Goal: Task Accomplishment & Management: Manage account settings

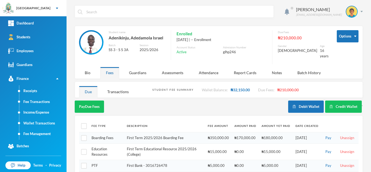
click at [30, 34] on link "Students" at bounding box center [33, 37] width 67 height 14
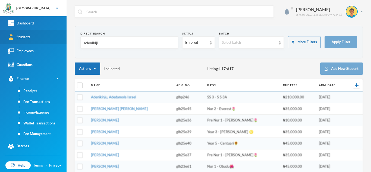
drag, startPoint x: 102, startPoint y: 47, endPoint x: 43, endPoint y: 41, distance: 59.3
click at [43, 41] on div "Greenland Hall Your Bluebic Account Greenland Hall Add a New School Dashboard S…" at bounding box center [185, 86] width 371 height 172
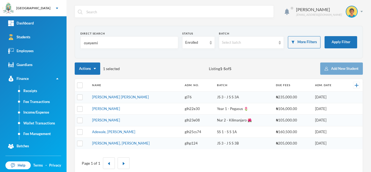
type input "oyeyemi"
click at [102, 99] on td "Oyeyemi, Oluwatimilehin Tokunbo" at bounding box center [135, 98] width 92 height 12
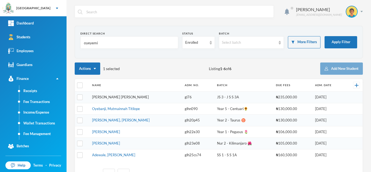
click at [113, 98] on link "Oyeyemi, Oluwatimilehin Tokunbo" at bounding box center [120, 97] width 57 height 4
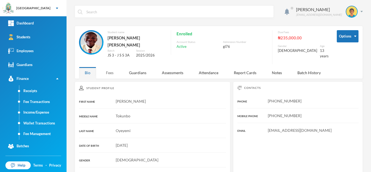
click at [104, 74] on div "Fees" at bounding box center [109, 73] width 19 height 12
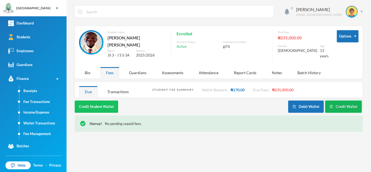
click at [346, 101] on button "Credit Wallet" at bounding box center [343, 107] width 37 height 12
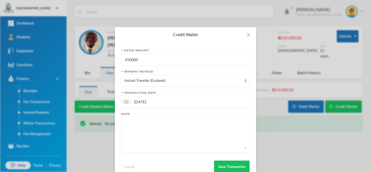
drag, startPoint x: 156, startPoint y: 59, endPoint x: 57, endPoint y: 74, distance: 100.3
click at [57, 74] on div "Credit Wallet Enter Amount 250000 Payment Method Instant Transfer (Ecobank) tra…" at bounding box center [185, 86] width 371 height 172
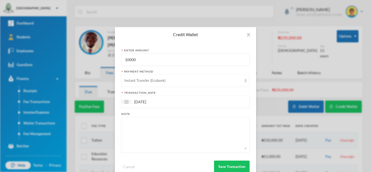
type input "10000"
click at [138, 79] on div "Instant Transfer (Ecobank)" at bounding box center [182, 80] width 117 height 5
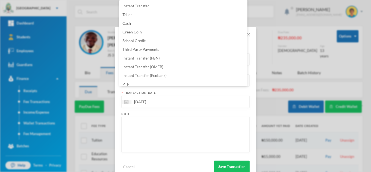
scroll to position [55, 0]
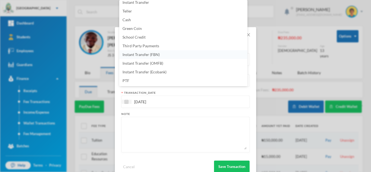
click at [166, 54] on li "Instant Transfer (FBN)" at bounding box center [183, 54] width 128 height 9
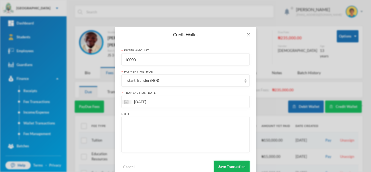
click at [223, 165] on button "Save Transaction" at bounding box center [232, 167] width 36 height 12
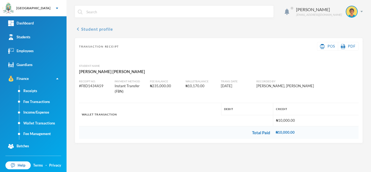
click at [100, 28] on button "chevron_left Student profile" at bounding box center [94, 29] width 38 height 7
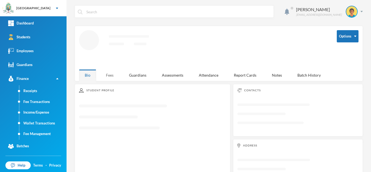
click at [110, 69] on div "Fees" at bounding box center [109, 75] width 19 height 12
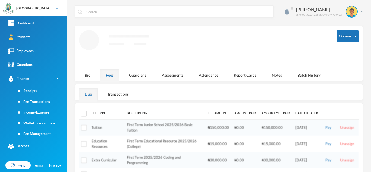
scroll to position [40, 0]
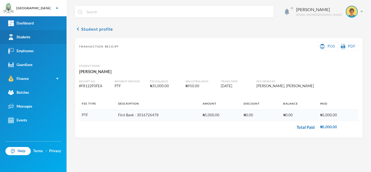
click at [32, 36] on link "Students" at bounding box center [33, 37] width 67 height 14
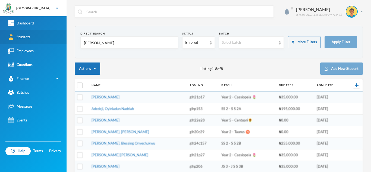
drag, startPoint x: 103, startPoint y: 45, endPoint x: 56, endPoint y: 43, distance: 47.0
click at [56, 43] on div "Greenland Hall Your Bluebic Account Greenland Hall Add a New School Dashboard S…" at bounding box center [185, 86] width 371 height 172
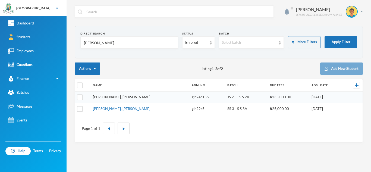
type input "olusegun"
click at [121, 97] on link "Olusegun, Okikijesu Daniella" at bounding box center [122, 97] width 58 height 4
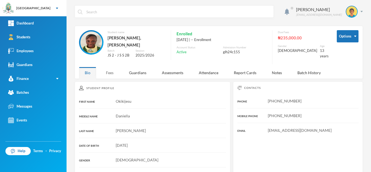
click at [112, 67] on div "Fees" at bounding box center [109, 73] width 19 height 12
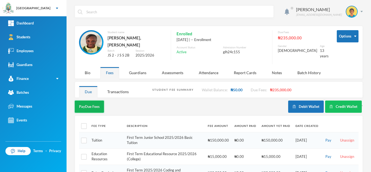
click at [94, 102] on button "Pay Due Fees" at bounding box center [89, 107] width 29 height 12
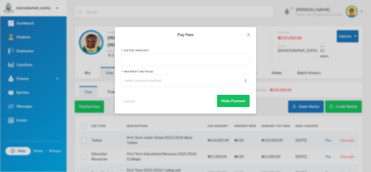
click at [147, 60] on input "text" at bounding box center [185, 60] width 122 height 12
type input "100000"
click at [144, 82] on div "Select payment method" at bounding box center [182, 80] width 117 height 5
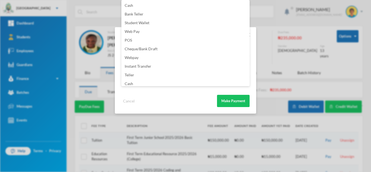
scroll to position [64, 0]
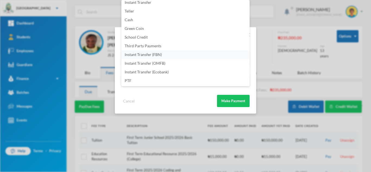
click at [171, 54] on li "Instant Transfer (FBN)" at bounding box center [185, 54] width 128 height 9
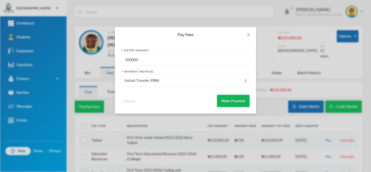
click at [235, 101] on button "Make Payment" at bounding box center [233, 101] width 33 height 12
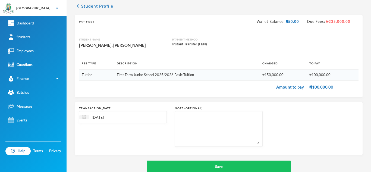
scroll to position [35, 0]
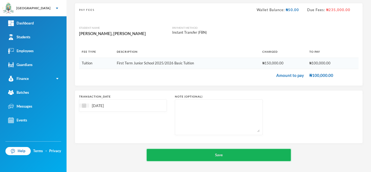
click at [197, 155] on button "Save" at bounding box center [219, 155] width 144 height 12
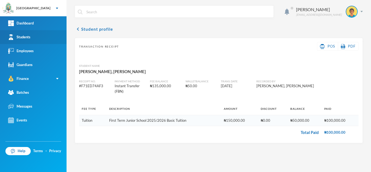
click at [36, 35] on link "Students" at bounding box center [33, 37] width 67 height 14
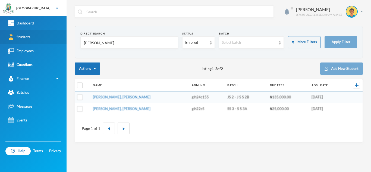
drag, startPoint x: 101, startPoint y: 43, endPoint x: 58, endPoint y: 42, distance: 42.4
click at [58, 42] on div "Greenland Hall Your Bluebic Account Greenland Hall Add a New School Dashboard S…" at bounding box center [185, 86] width 371 height 172
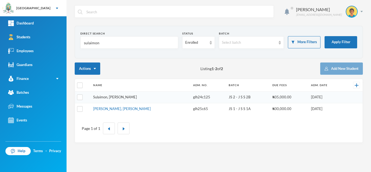
type input "sulaimon"
click at [114, 96] on link "Sulaimon, Aishat Abimbola" at bounding box center [115, 97] width 44 height 4
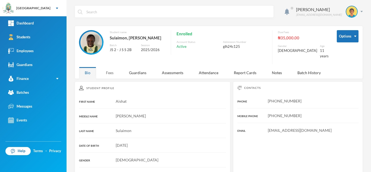
click at [104, 71] on div "Fees" at bounding box center [109, 73] width 19 height 12
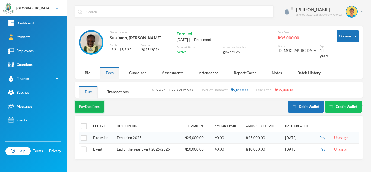
click at [90, 101] on button "Pay Due Fees" at bounding box center [89, 107] width 29 height 12
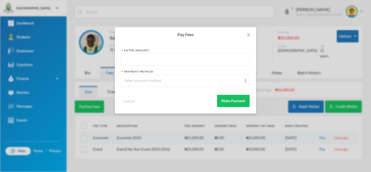
click at [139, 60] on input "text" at bounding box center [185, 60] width 122 height 12
type input "35000"
click at [136, 83] on div "Select payment method" at bounding box center [182, 80] width 117 height 5
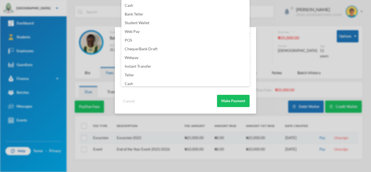
scroll to position [64, 0]
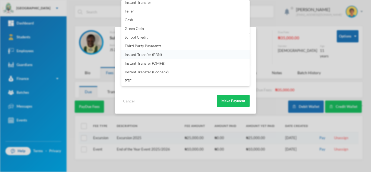
click at [173, 54] on li "Instant Transfer (FBN)" at bounding box center [185, 54] width 128 height 9
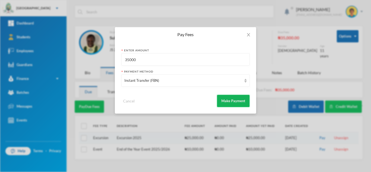
click at [232, 102] on button "Make Payment" at bounding box center [233, 101] width 33 height 12
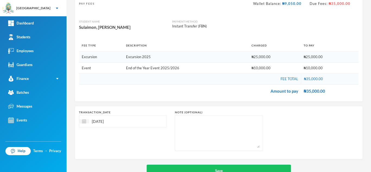
scroll to position [57, 0]
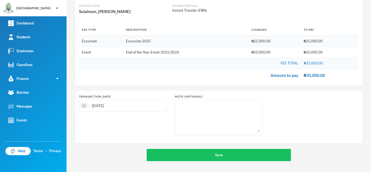
drag, startPoint x: 192, startPoint y: 152, endPoint x: 149, endPoint y: 124, distance: 51.5
click at [163, 131] on div "chevron_left Student Profile Pay Fees Wallet Balance: ₦9,050.00 Due Fees: ₦35,0…" at bounding box center [219, 65] width 288 height 192
click at [129, 108] on input "25/09/2025" at bounding box center [112, 105] width 46 height 6
click at [131, 165] on div "26" at bounding box center [130, 164] width 8 height 9
type input "26/09/2025"
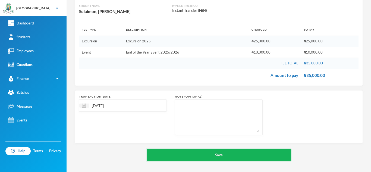
click at [202, 154] on button "Save" at bounding box center [219, 155] width 144 height 12
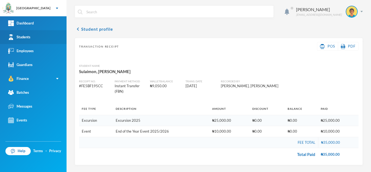
click at [47, 36] on link "Students" at bounding box center [33, 37] width 67 height 14
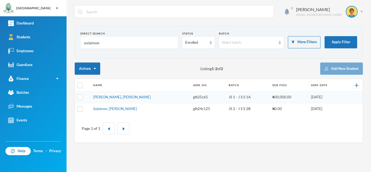
click at [116, 108] on link "Sulaimon, Aishat Abimbola" at bounding box center [115, 109] width 44 height 4
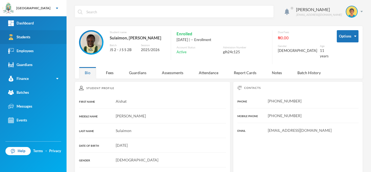
click at [50, 37] on link "Students" at bounding box center [33, 37] width 67 height 14
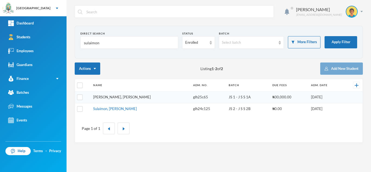
click at [111, 96] on link "Sulaimon, Ibrahim Olayinka" at bounding box center [122, 97] width 58 height 4
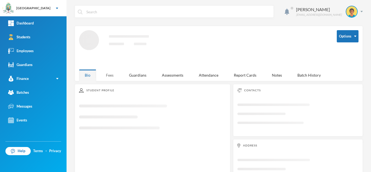
click at [109, 73] on div "Fees" at bounding box center [109, 75] width 19 height 12
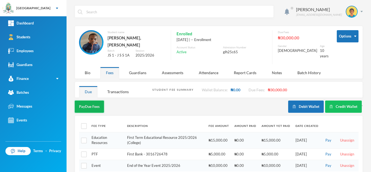
click at [90, 101] on button "Pay Due Fees" at bounding box center [89, 107] width 29 height 12
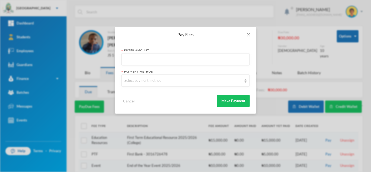
click at [140, 63] on input "text" at bounding box center [185, 60] width 122 height 12
type input "30000"
click at [142, 80] on div "Select payment method" at bounding box center [182, 80] width 117 height 5
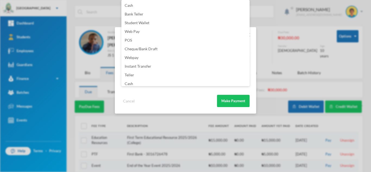
scroll to position [64, 0]
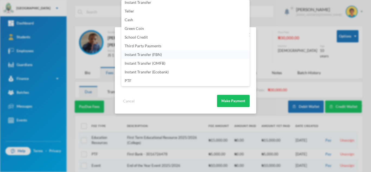
click at [165, 56] on li "Instant Transfer (FBN)" at bounding box center [185, 54] width 128 height 9
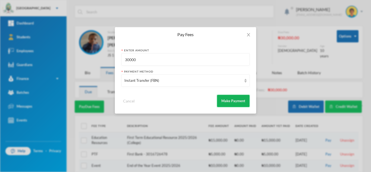
click at [224, 104] on button "Make Payment" at bounding box center [233, 101] width 33 height 12
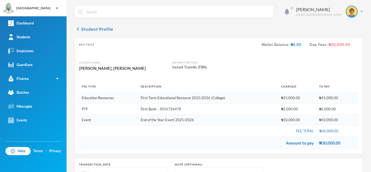
scroll to position [68, 0]
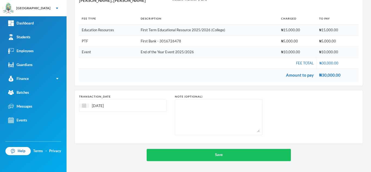
click at [107, 108] on input "25/09/2025" at bounding box center [112, 105] width 46 height 6
click at [132, 165] on div "26" at bounding box center [130, 164] width 8 height 9
type input "26/09/2025"
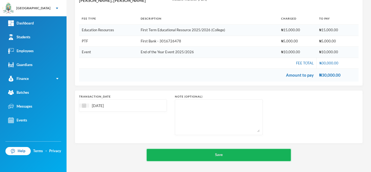
click at [183, 155] on button "Save" at bounding box center [219, 155] width 144 height 12
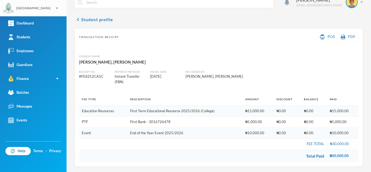
scroll to position [10, 0]
click at [48, 35] on link "Students" at bounding box center [33, 37] width 67 height 14
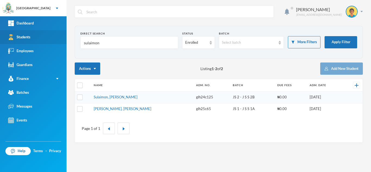
drag, startPoint x: 109, startPoint y: 46, endPoint x: 58, endPoint y: 42, distance: 51.5
click at [58, 42] on div "Greenland Hall Your Bluebic Account Greenland Hall Add a New School Dashboard S…" at bounding box center [185, 86] width 371 height 172
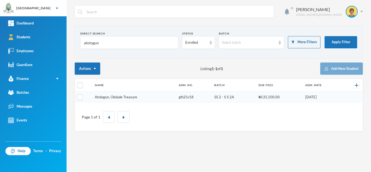
type input "atologun"
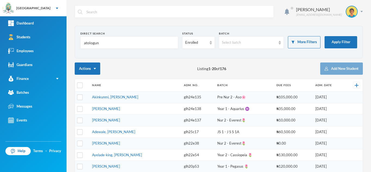
drag, startPoint x: 106, startPoint y: 97, endPoint x: 98, endPoint y: 96, distance: 7.4
click at [98, 96] on link "Akinkunmi, Akinpelu Aayan" at bounding box center [115, 97] width 46 height 4
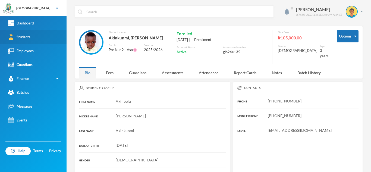
click at [52, 38] on link "Students" at bounding box center [33, 37] width 67 height 14
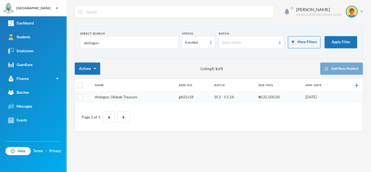
click at [120, 96] on link "Atologun, Ololade Treasure" at bounding box center [116, 97] width 42 height 4
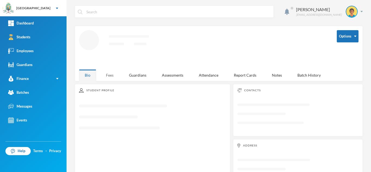
click at [111, 75] on div "Aderogba Olumide olumide.aderogba@greenlandhall.org Options Loading interface..…" at bounding box center [219, 86] width 305 height 172
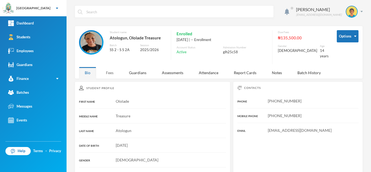
click at [111, 69] on div "Fees" at bounding box center [109, 73] width 19 height 12
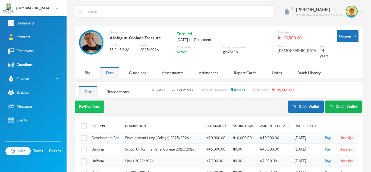
click at [331, 103] on button "Credit Wallet" at bounding box center [343, 107] width 37 height 12
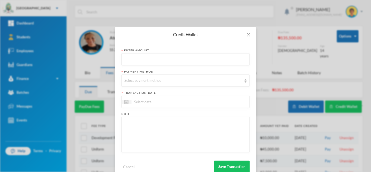
click at [153, 61] on input "text" at bounding box center [185, 60] width 122 height 12
type input "5000"
click at [142, 81] on div "Select payment method" at bounding box center [182, 80] width 117 height 5
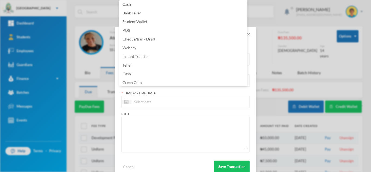
scroll to position [55, 0]
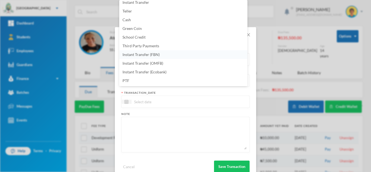
click at [171, 58] on li "Instant Transfer (FBN)" at bounding box center [183, 54] width 128 height 9
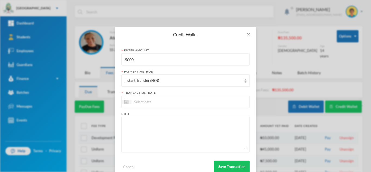
click at [170, 105] on input at bounding box center [155, 102] width 46 height 6
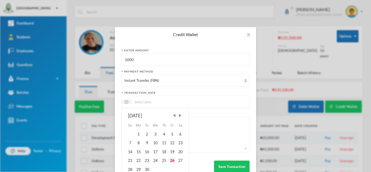
click at [168, 159] on div "26" at bounding box center [172, 160] width 8 height 9
type input "26/09/2025"
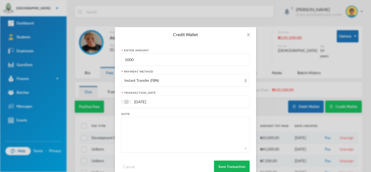
drag, startPoint x: 226, startPoint y: 171, endPoint x: 225, endPoint y: 168, distance: 3.2
click at [225, 168] on button "Save Transaction" at bounding box center [232, 167] width 36 height 12
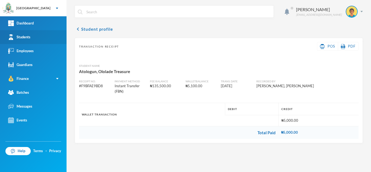
click at [63, 39] on link "Students" at bounding box center [33, 37] width 67 height 14
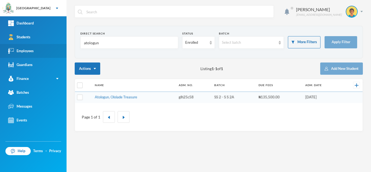
drag, startPoint x: 108, startPoint y: 45, endPoint x: 60, endPoint y: 45, distance: 48.4
click at [60, 45] on div "Greenland Hall Your Bluebic Account Greenland Hall Add a New School Dashboard S…" at bounding box center [185, 86] width 371 height 172
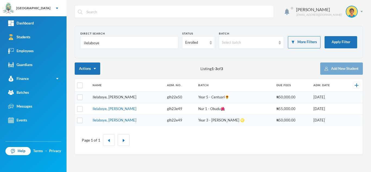
type input "ilelaboye"
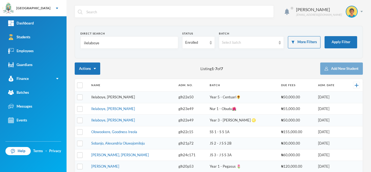
click at [123, 98] on link "Ilelaboye, Adeayo Emmanuel" at bounding box center [113, 97] width 44 height 4
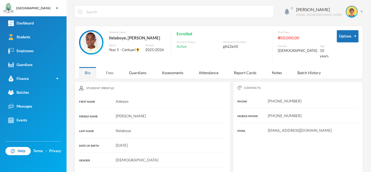
click at [115, 72] on div "Fees" at bounding box center [109, 73] width 19 height 12
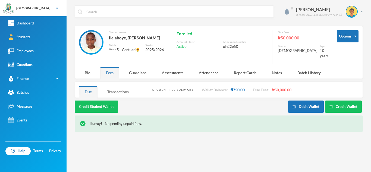
click at [125, 88] on div "Transactions" at bounding box center [118, 92] width 33 height 12
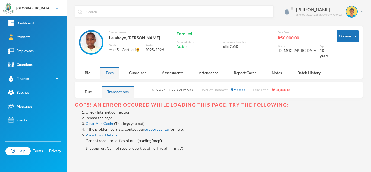
click at [103, 115] on link "Reload the page" at bounding box center [99, 117] width 27 height 5
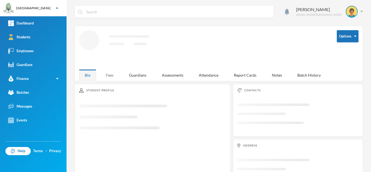
click at [112, 75] on div "Fees" at bounding box center [109, 75] width 19 height 12
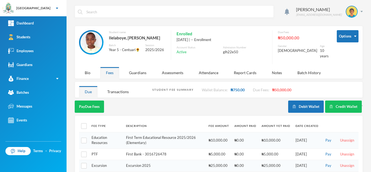
scroll to position [17, 0]
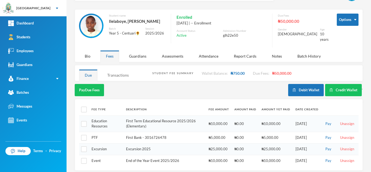
click at [116, 71] on div "Transactions" at bounding box center [118, 75] width 33 height 12
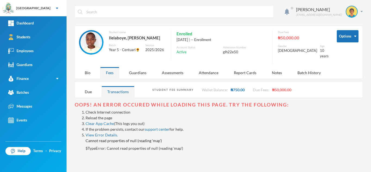
click at [93, 115] on link "Reload the page" at bounding box center [99, 117] width 27 height 5
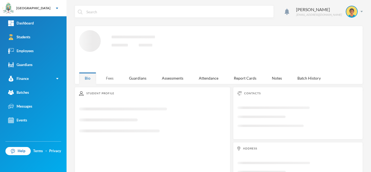
click at [109, 76] on div "Fees" at bounding box center [109, 78] width 19 height 12
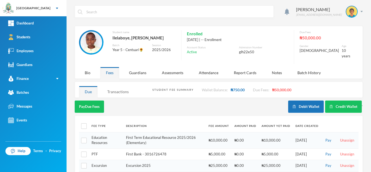
click at [115, 89] on div "Transactions" at bounding box center [118, 92] width 33 height 12
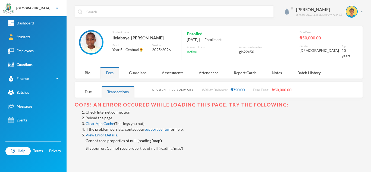
click at [104, 115] on link "Reload the page" at bounding box center [99, 117] width 27 height 5
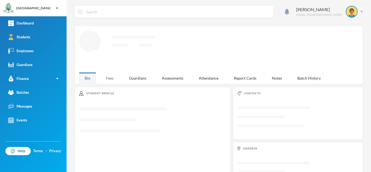
click at [112, 76] on div "Fees" at bounding box center [109, 78] width 19 height 12
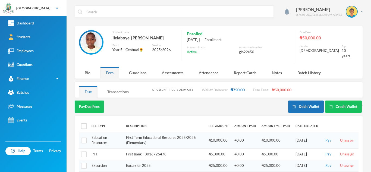
click at [111, 87] on div "Transactions" at bounding box center [118, 92] width 33 height 12
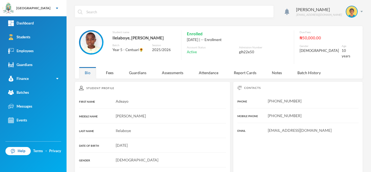
click at [111, 77] on div "Aderogba Olumide [EMAIL_ADDRESS][DOMAIN_NAME] Student name [PERSON_NAME], [PERS…" at bounding box center [219, 86] width 305 height 172
click at [108, 69] on div "Fees" at bounding box center [109, 73] width 19 height 12
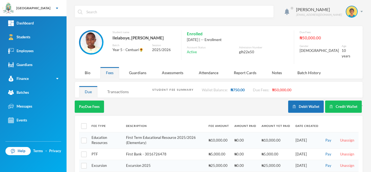
click at [111, 86] on div "Transactions" at bounding box center [118, 92] width 33 height 12
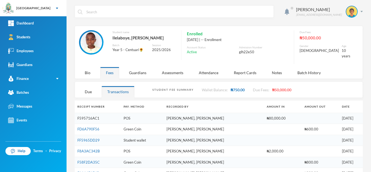
click at [92, 116] on link "F595716AC1" at bounding box center [88, 118] width 22 height 4
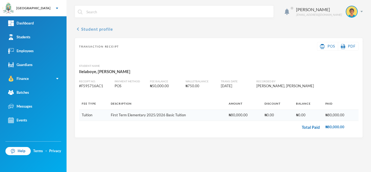
click at [87, 30] on button "chevron_left Student profile" at bounding box center [94, 29] width 38 height 7
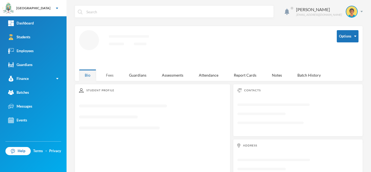
click at [109, 76] on div "Fees" at bounding box center [109, 75] width 19 height 12
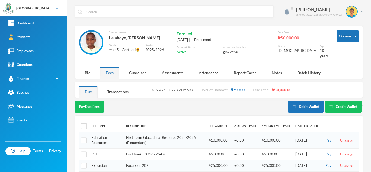
scroll to position [17, 0]
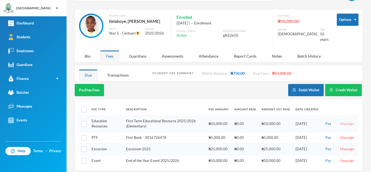
click at [342, 121] on button "Unassign" at bounding box center [347, 124] width 17 height 6
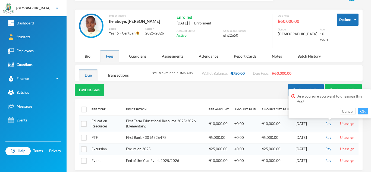
click at [362, 112] on button "OK" at bounding box center [363, 111] width 10 height 7
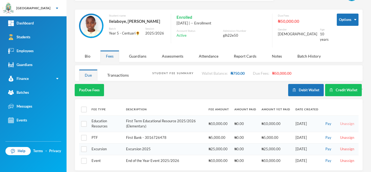
click at [343, 121] on button "Unassign" at bounding box center [347, 124] width 17 height 6
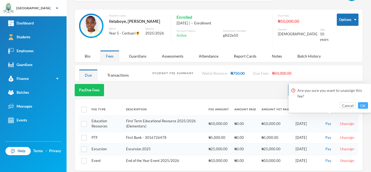
click at [362, 103] on button "OK" at bounding box center [363, 105] width 10 height 7
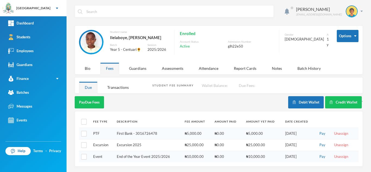
scroll to position [0, 0]
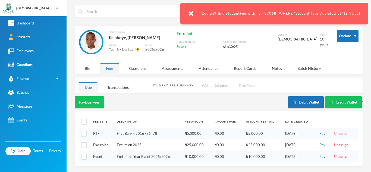
click at [334, 133] on button "Unassign" at bounding box center [341, 134] width 17 height 6
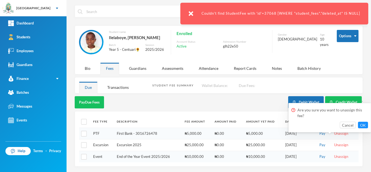
click at [369, 123] on div "Are you sure you want to unassign this fee? Cancel OK" at bounding box center [330, 117] width 83 height 29
click at [365, 124] on button "OK" at bounding box center [363, 125] width 10 height 7
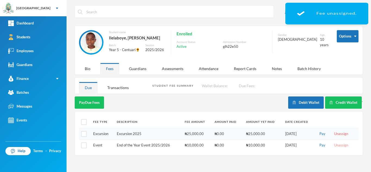
scroll to position [0, 0]
click at [333, 143] on button "Unassign" at bounding box center [341, 145] width 17 height 6
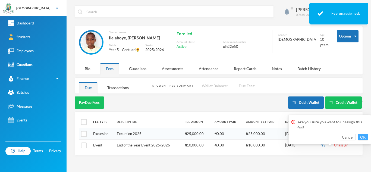
click at [362, 135] on button "OK" at bounding box center [363, 137] width 10 height 7
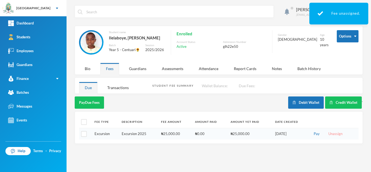
click at [340, 133] on button "Unassign" at bounding box center [335, 134] width 17 height 6
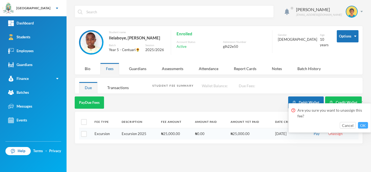
click at [360, 125] on button "OK" at bounding box center [363, 125] width 10 height 7
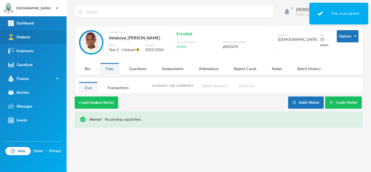
click at [55, 43] on link "Students" at bounding box center [33, 37] width 67 height 14
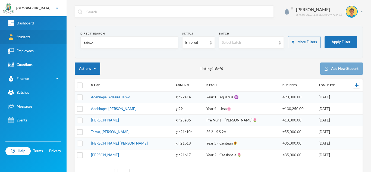
drag, startPoint x: 97, startPoint y: 43, endPoint x: 21, endPoint y: 38, distance: 76.5
click at [21, 38] on div "Greenland Hall Your Bluebic Account Greenland Hall Add a New School Dashboard S…" at bounding box center [185, 86] width 371 height 172
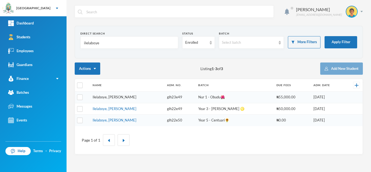
type input "ilelaboye"
click at [118, 109] on link "Ilelaboye, Oluwatise Enoch" at bounding box center [115, 109] width 44 height 4
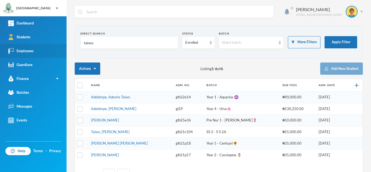
drag, startPoint x: 105, startPoint y: 46, endPoint x: 44, endPoint y: 49, distance: 60.9
click at [44, 49] on div "Greenland Hall Your Bluebic Account Greenland Hall Add a New School Dashboard S…" at bounding box center [185, 86] width 371 height 172
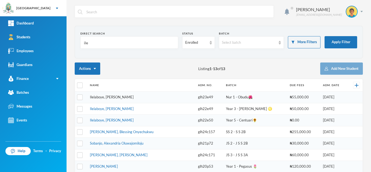
type input "ile"
click at [117, 97] on link "Ilelaboye, [PERSON_NAME]" at bounding box center [112, 97] width 44 height 4
click at [111, 108] on link "Ilelaboye, [PERSON_NAME]" at bounding box center [112, 109] width 44 height 4
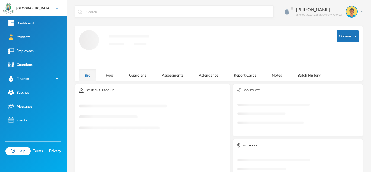
click at [106, 74] on div "Fees" at bounding box center [109, 75] width 19 height 12
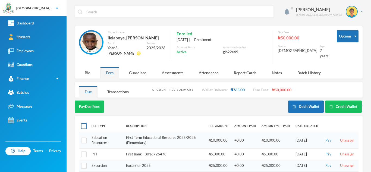
click at [83, 123] on input "checkbox" at bounding box center [84, 126] width 6 height 6
checkbox input "true"
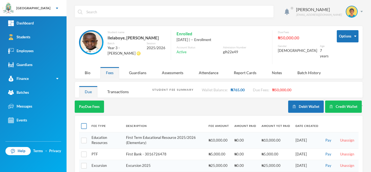
checkbox input "true"
click at [83, 123] on input "checkbox" at bounding box center [84, 126] width 6 height 6
checkbox input "false"
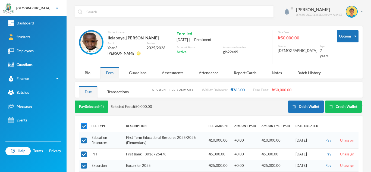
checkbox input "false"
click at [83, 137] on input "checkbox" at bounding box center [84, 140] width 6 height 6
checkbox input "true"
click at [84, 152] on input "checkbox" at bounding box center [84, 155] width 6 height 6
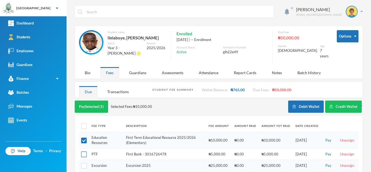
checkbox input "true"
click at [84, 123] on input "checkbox" at bounding box center [84, 126] width 6 height 6
checkbox input "true"
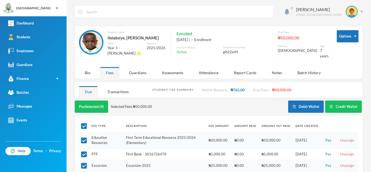
click at [84, 123] on input "checkbox" at bounding box center [84, 126] width 6 height 6
checkbox input "false"
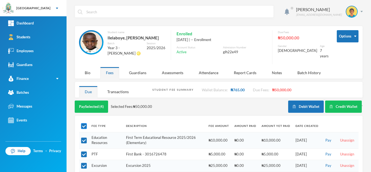
checkbox input "false"
click at [84, 123] on input "checkbox" at bounding box center [84, 126] width 6 height 6
checkbox input "true"
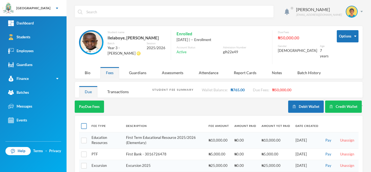
checkbox input "true"
click at [83, 123] on input "checkbox" at bounding box center [84, 126] width 6 height 6
checkbox input "false"
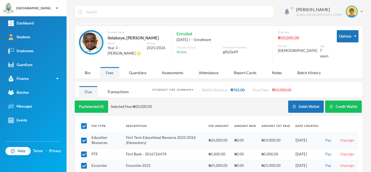
checkbox input "false"
click at [85, 137] on input "checkbox" at bounding box center [84, 140] width 6 height 6
checkbox input "true"
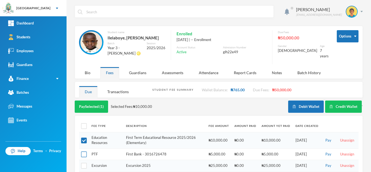
click at [85, 152] on input "checkbox" at bounding box center [84, 155] width 6 height 6
checkbox input "true"
click at [84, 163] on input "checkbox" at bounding box center [84, 166] width 6 height 6
checkbox input "true"
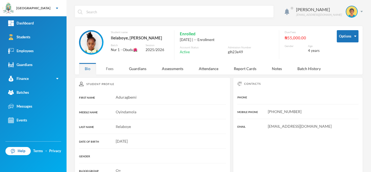
click at [110, 70] on div "Fees" at bounding box center [109, 69] width 19 height 12
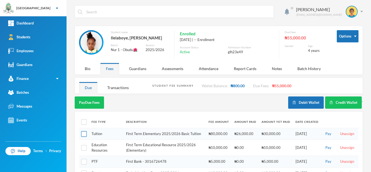
click at [85, 137] on input "checkbox" at bounding box center [84, 134] width 6 height 6
checkbox input "true"
click at [84, 150] on input "checkbox" at bounding box center [84, 148] width 6 height 6
checkbox input "true"
click at [84, 165] on input "checkbox" at bounding box center [84, 162] width 6 height 6
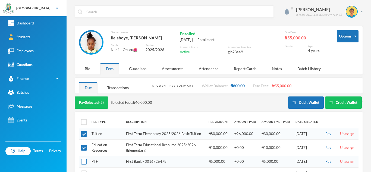
checkbox input "true"
